Goal: Find specific page/section: Find specific page/section

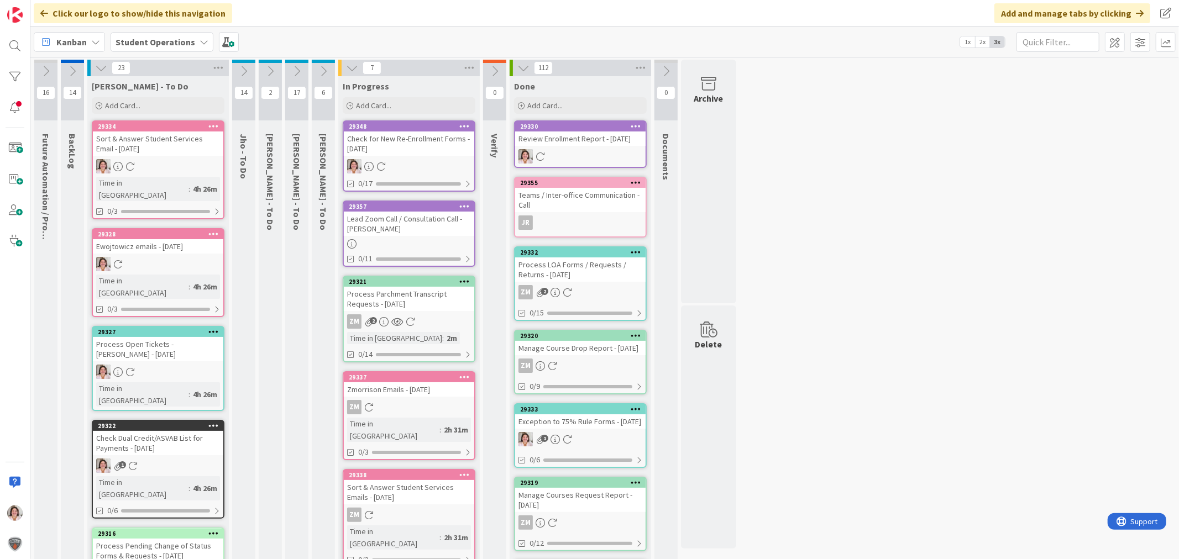
click at [400, 145] on div "Check for New Re-Enrollment Forms - [DATE]" at bounding box center [409, 144] width 130 height 24
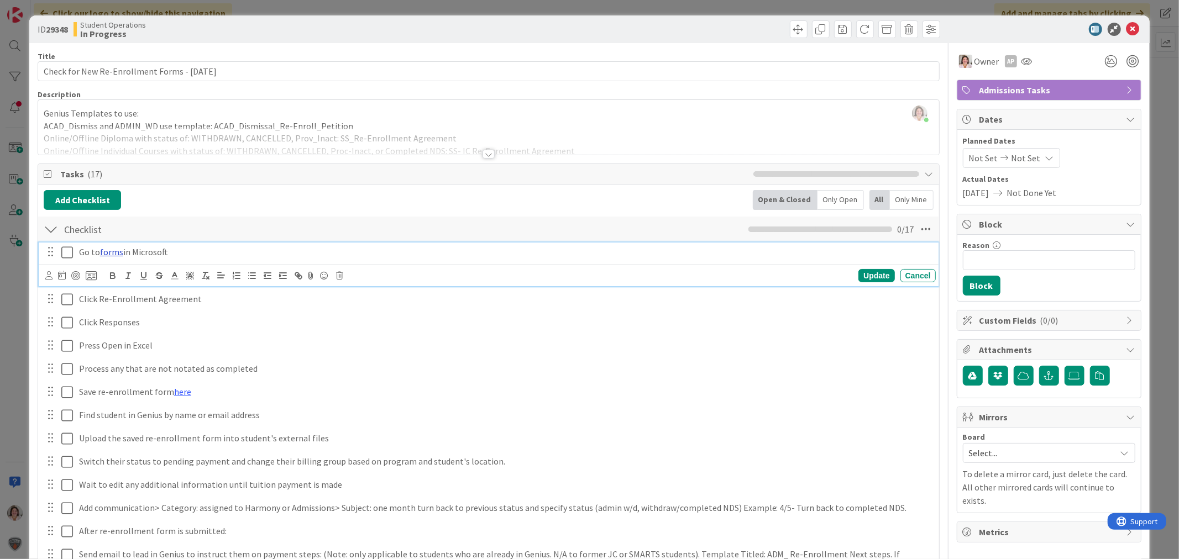
click at [108, 250] on link "forms" at bounding box center [111, 251] width 23 height 11
click at [100, 274] on link "[URL][DOMAIN_NAME]" at bounding box center [83, 273] width 76 height 14
drag, startPoint x: 1126, startPoint y: 27, endPoint x: 1118, endPoint y: 30, distance: 8.4
click at [1126, 27] on icon at bounding box center [1132, 29] width 13 height 13
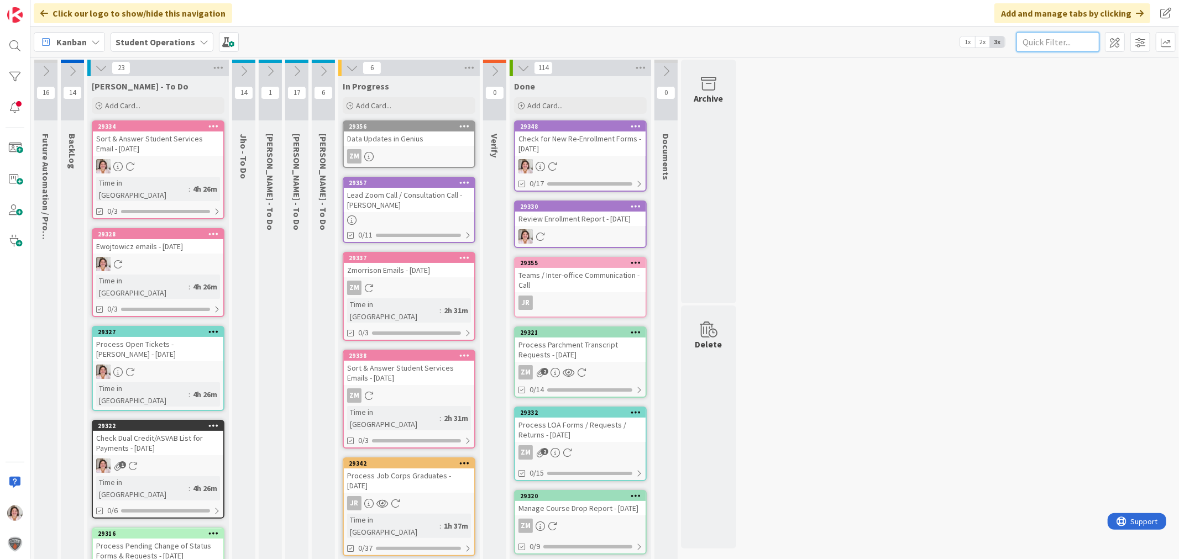
click at [1058, 45] on input "text" at bounding box center [1057, 42] width 83 height 20
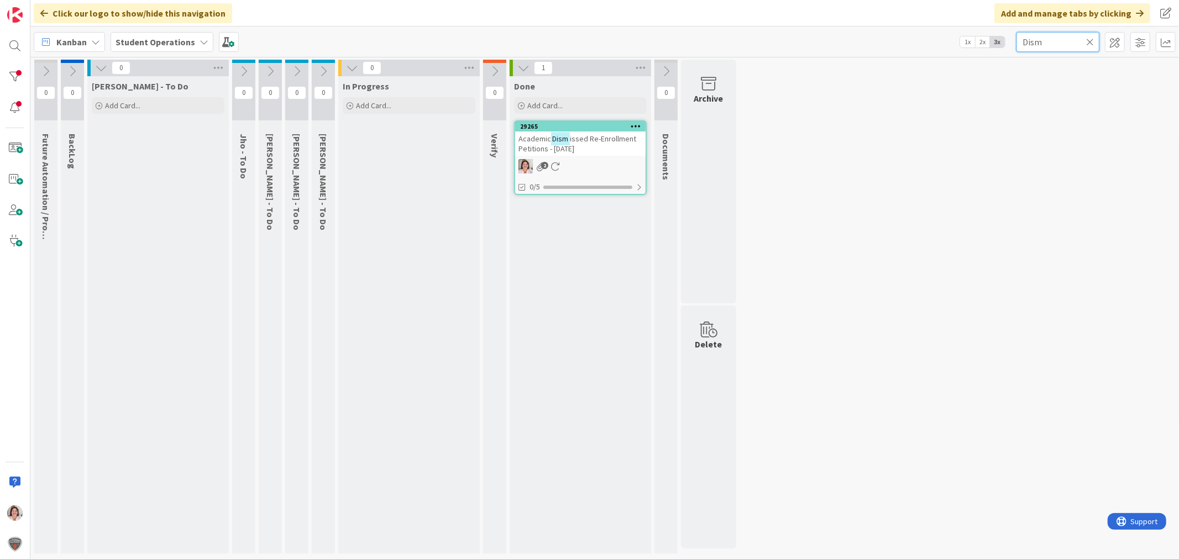
type input "Dism"
click at [616, 153] on div "Academic Dism issed Re-Enrollment Petitions - [DATE]" at bounding box center [580, 144] width 130 height 24
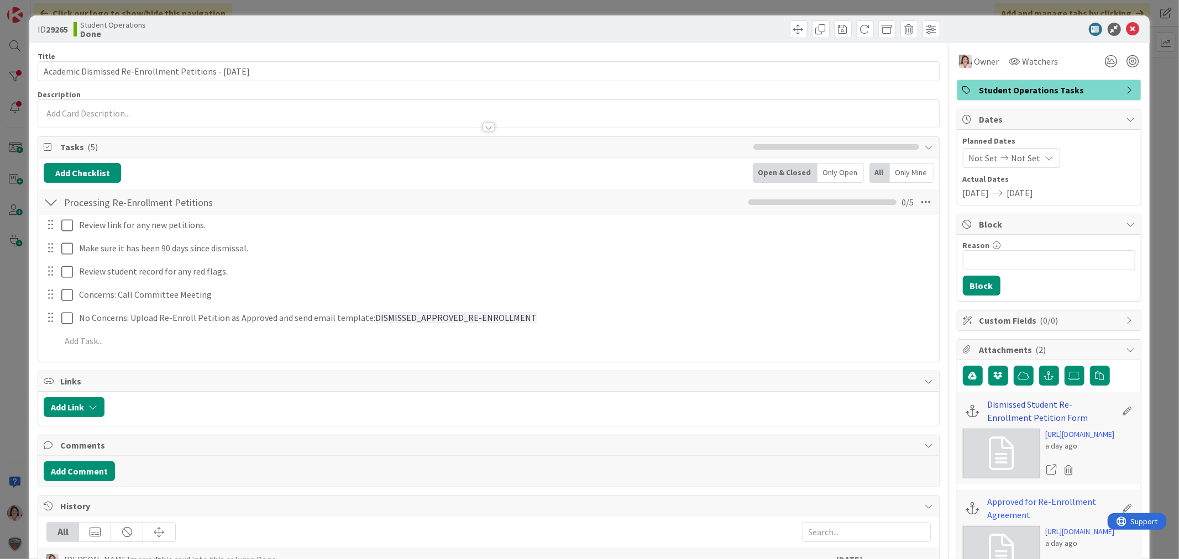
click at [1035, 410] on link "Dismissed Student Re-Enrollment Petition Form" at bounding box center [1052, 411] width 129 height 27
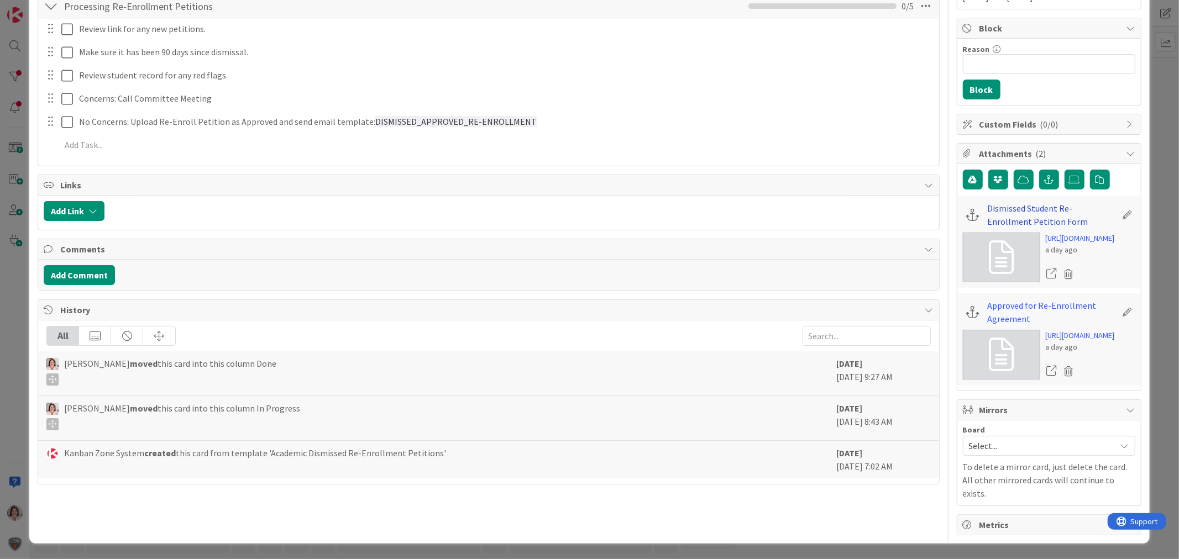
scroll to position [245, 0]
click at [1024, 326] on link "Approved for Re-Enrollment Agreement" at bounding box center [1052, 312] width 129 height 27
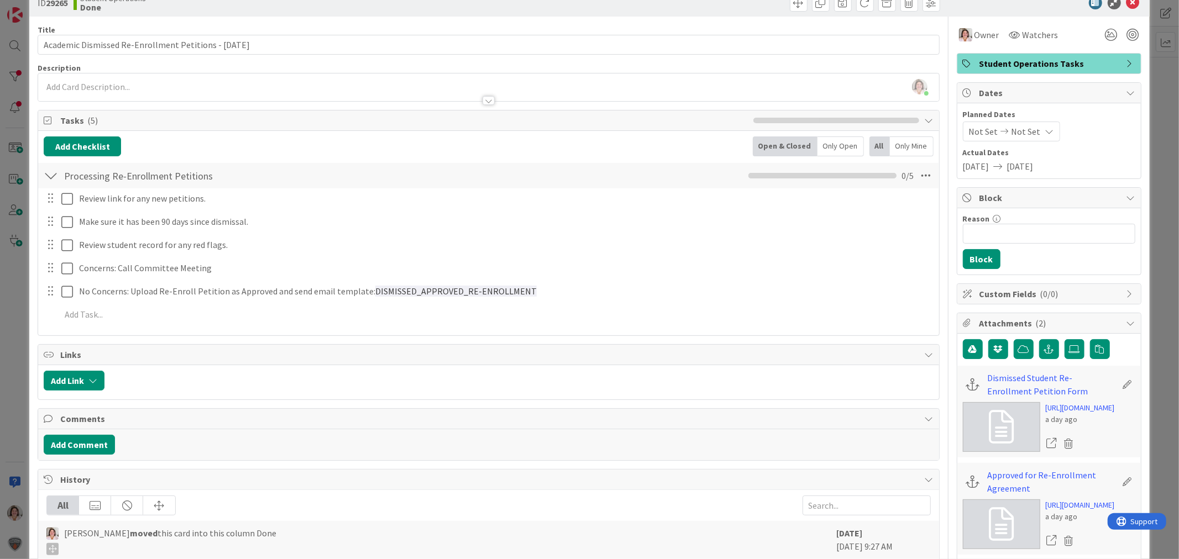
scroll to position [0, 0]
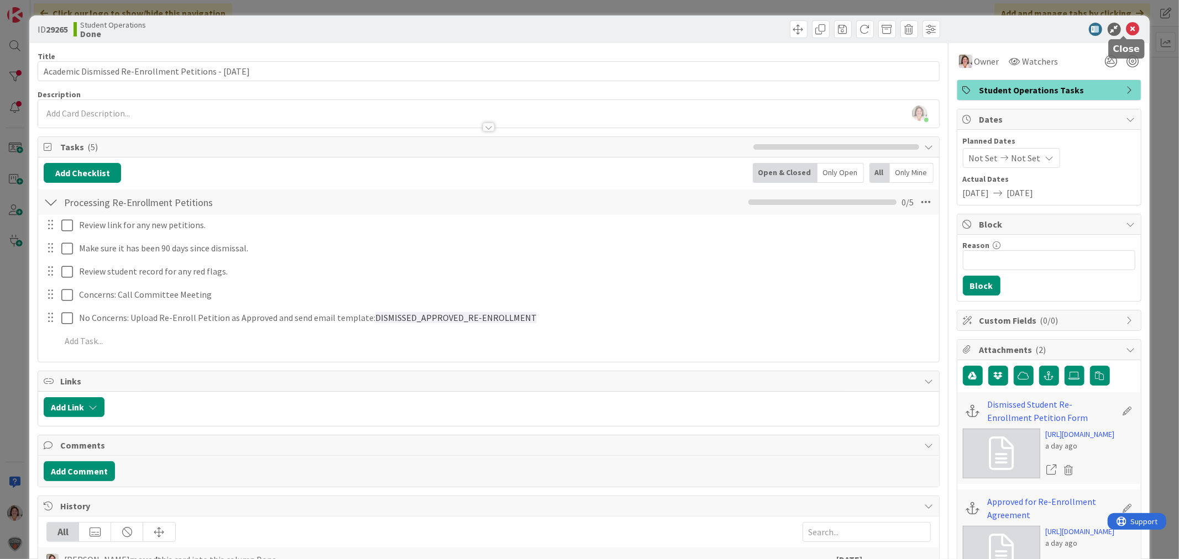
click at [1126, 29] on icon at bounding box center [1132, 29] width 13 height 13
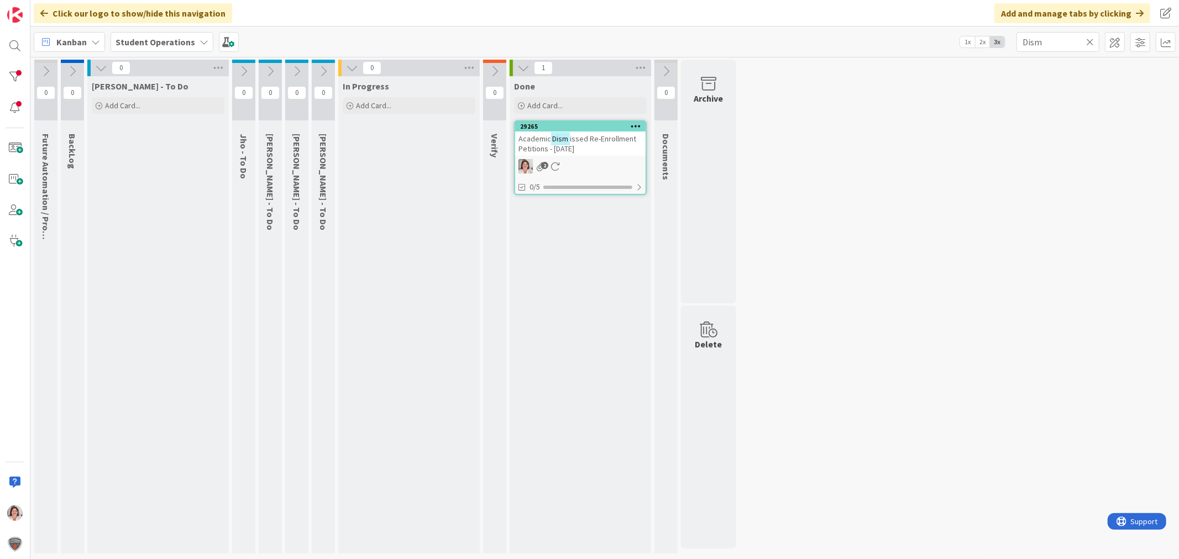
click at [1091, 41] on icon at bounding box center [1090, 42] width 8 height 10
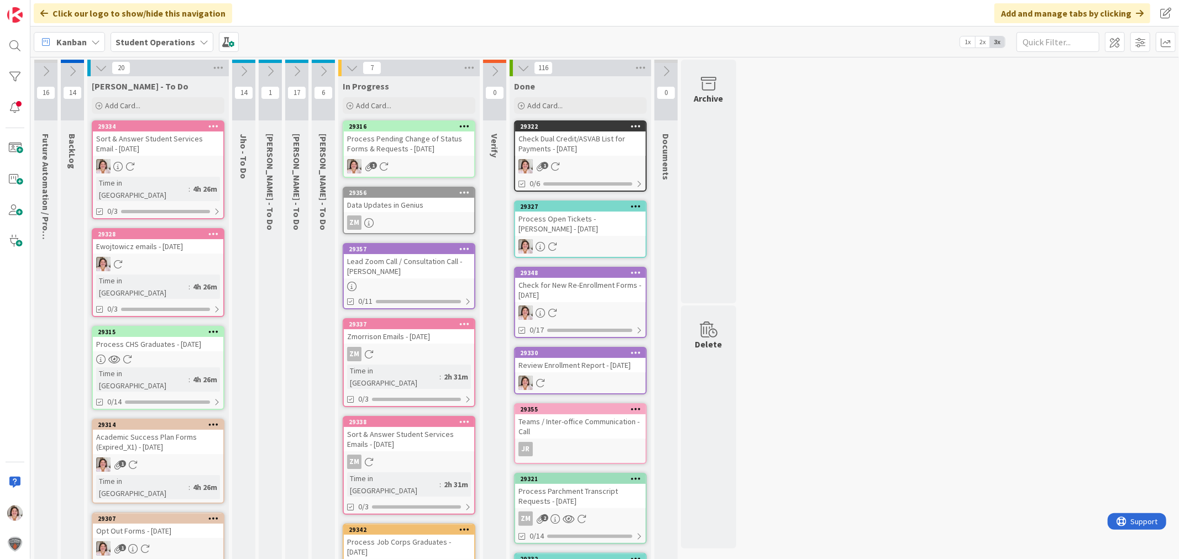
click at [405, 144] on div "Process Pending Change of Status Forms & Requests - [DATE]" at bounding box center [409, 144] width 130 height 24
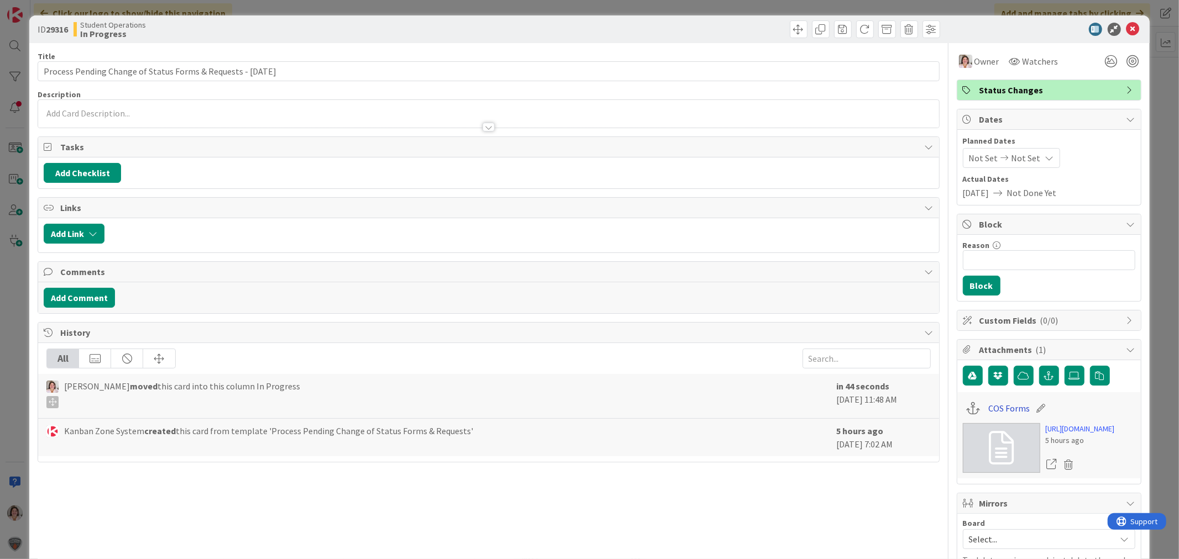
click at [999, 410] on link "COS Forms" at bounding box center [1008, 408] width 41 height 13
click at [1126, 29] on icon at bounding box center [1132, 29] width 13 height 13
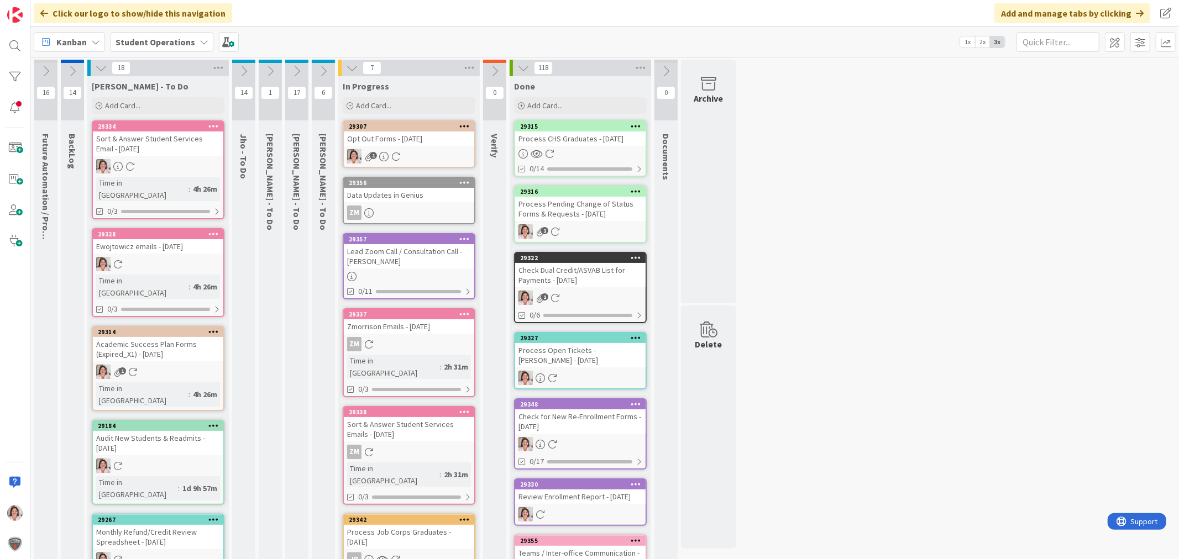
click at [400, 145] on div "29307 Opt Out Forms - [DATE] 1" at bounding box center [409, 144] width 133 height 48
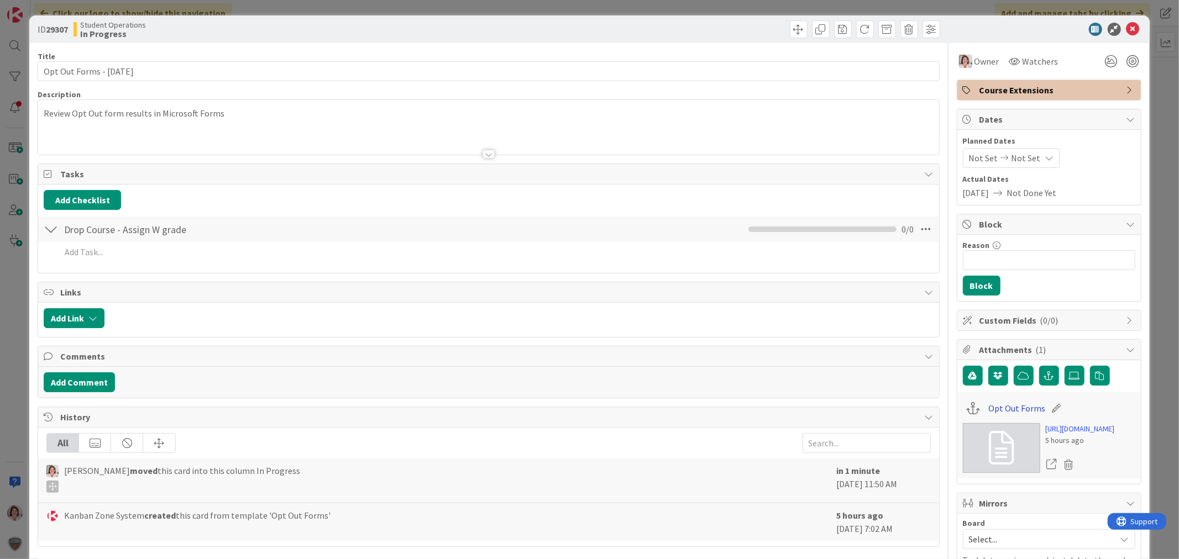
click at [996, 411] on link "Opt Out Forms" at bounding box center [1016, 408] width 57 height 13
click at [1126, 33] on icon at bounding box center [1132, 29] width 13 height 13
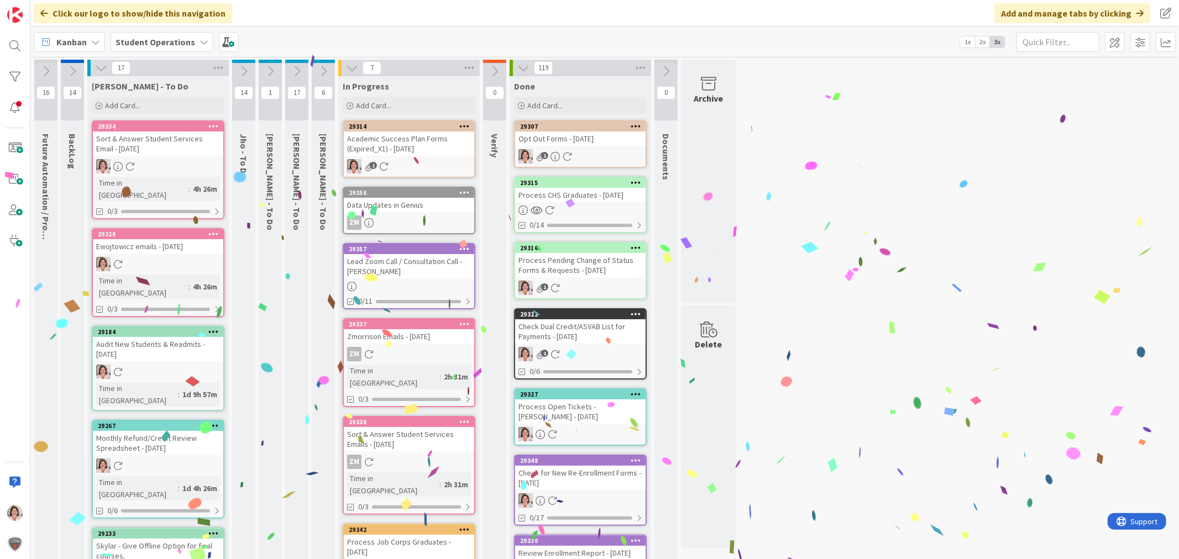
click at [408, 150] on div "Academic Success Plan Forms (Expired_X1) - [DATE]" at bounding box center [409, 144] width 130 height 24
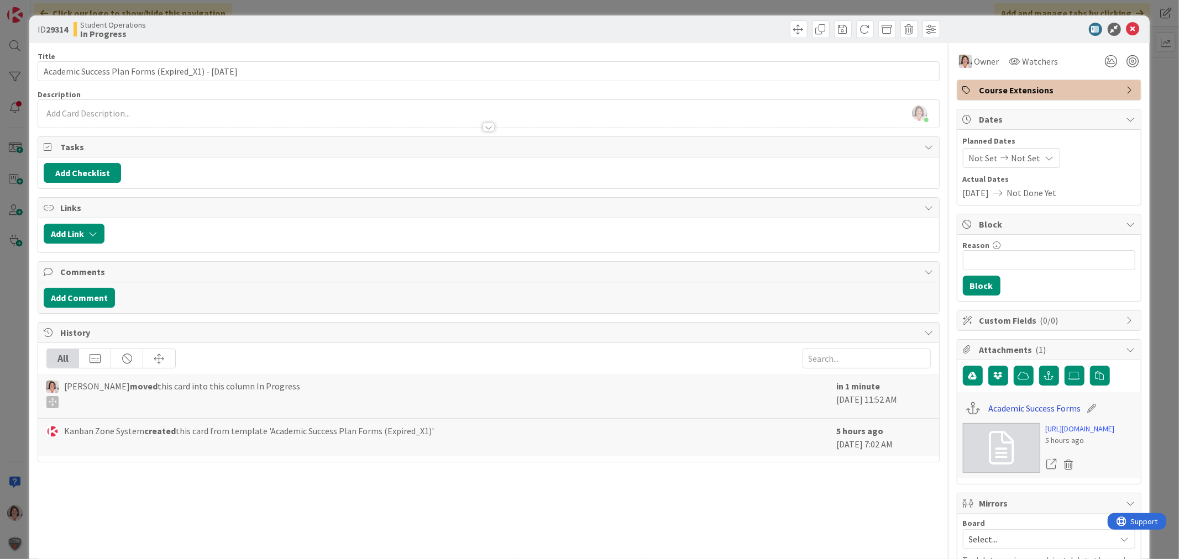
click at [1011, 410] on link "Academic Success Forms" at bounding box center [1034, 408] width 92 height 13
